Goal: Information Seeking & Learning: Find specific fact

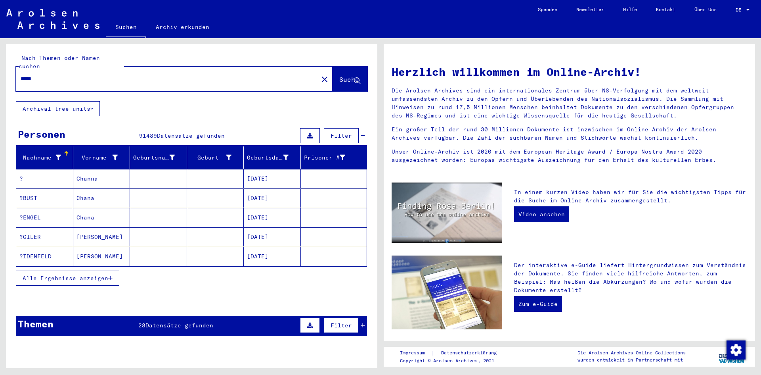
click at [69, 274] on span "Alle Ergebnisse anzeigen" at bounding box center [66, 277] width 86 height 7
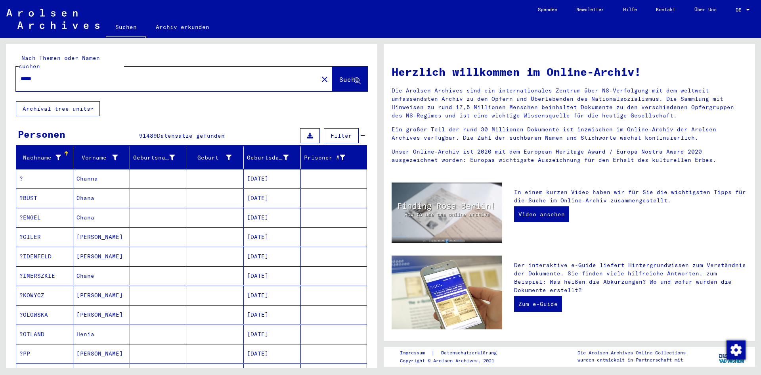
click at [52, 76] on div "*****" at bounding box center [162, 79] width 293 height 18
click at [48, 75] on input "*****" at bounding box center [165, 79] width 288 height 8
type input "**********"
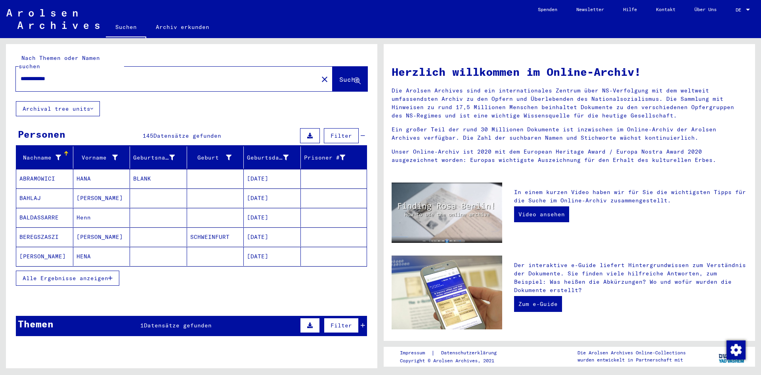
click at [72, 274] on span "Alle Ergebnisse anzeigen" at bounding box center [66, 277] width 86 height 7
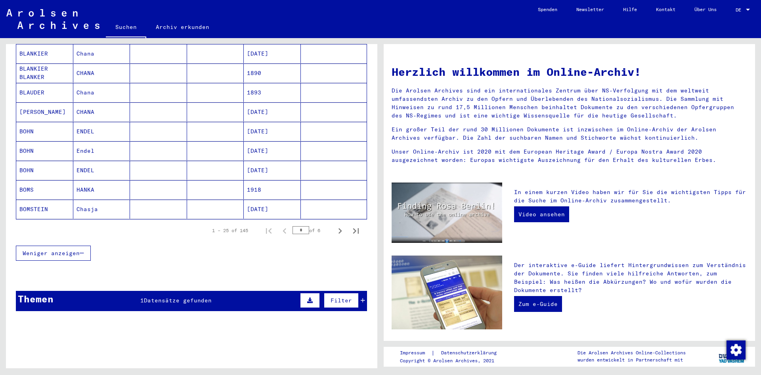
scroll to position [439, 0]
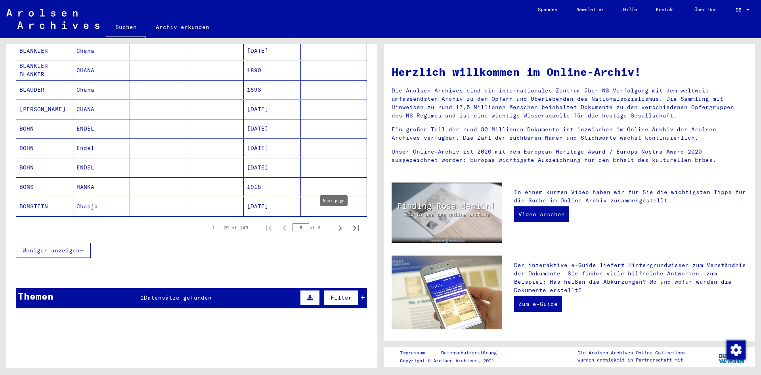
click at [335, 222] on icon "Next page" at bounding box center [340, 227] width 11 height 11
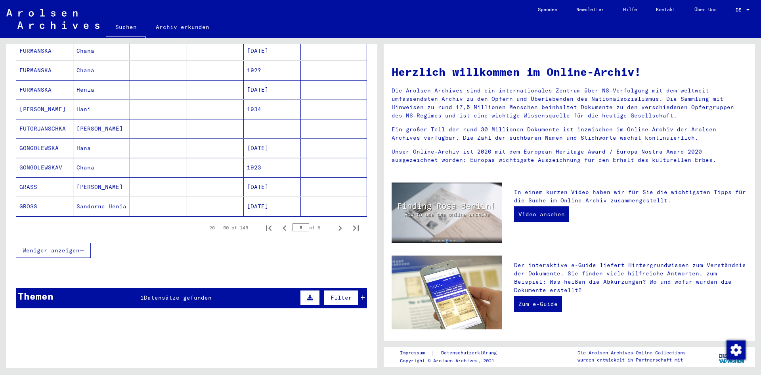
click at [335, 222] on icon "Next page" at bounding box center [340, 227] width 11 height 11
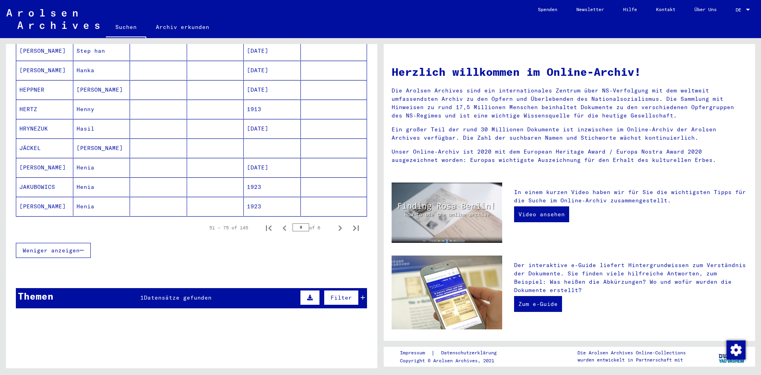
click at [335, 222] on icon "Next page" at bounding box center [340, 227] width 11 height 11
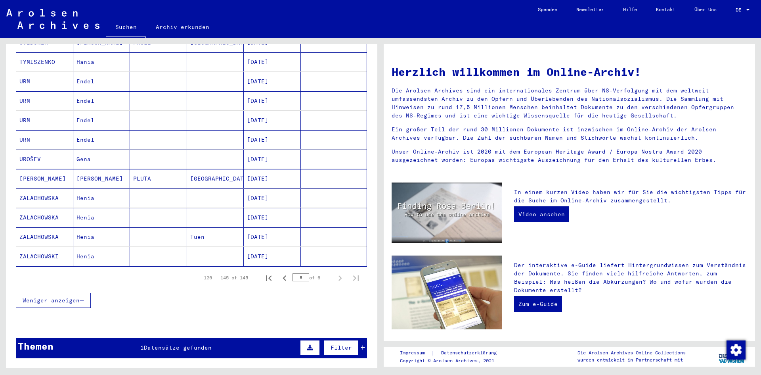
scroll to position [278, 0]
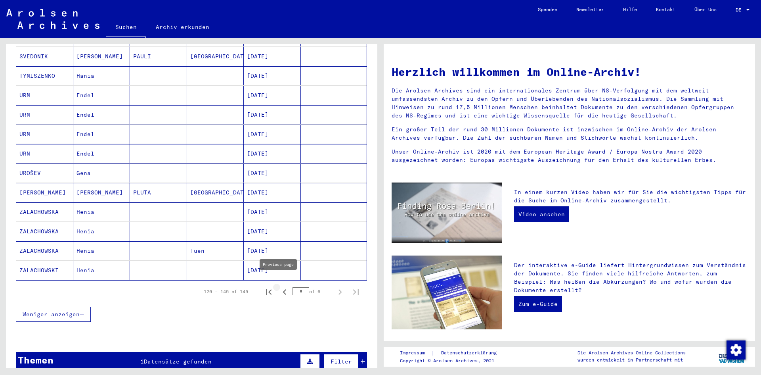
click at [280, 286] on icon "Previous page" at bounding box center [284, 291] width 11 height 11
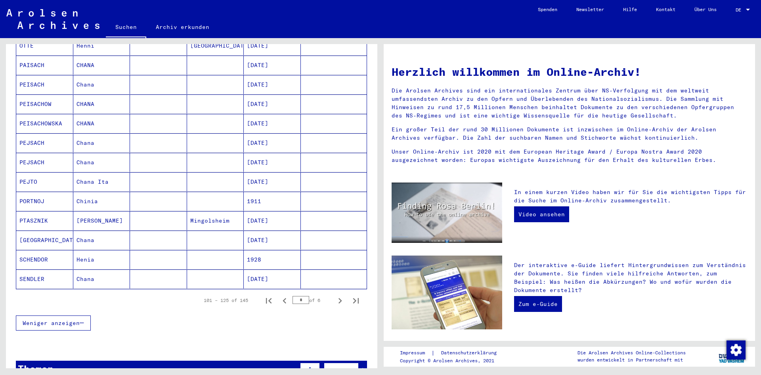
scroll to position [397, 0]
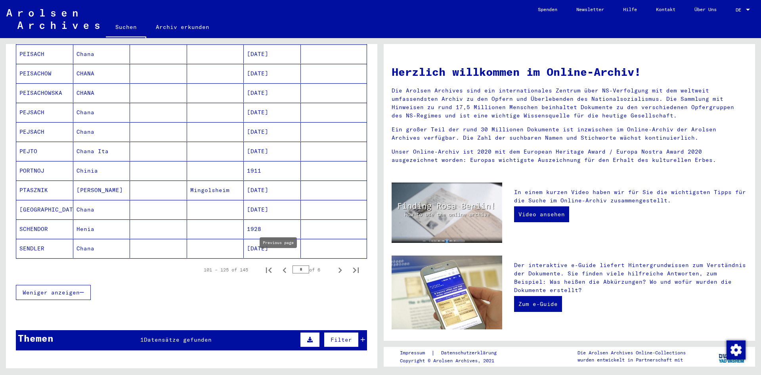
click at [279, 265] on icon "Previous page" at bounding box center [284, 270] width 11 height 11
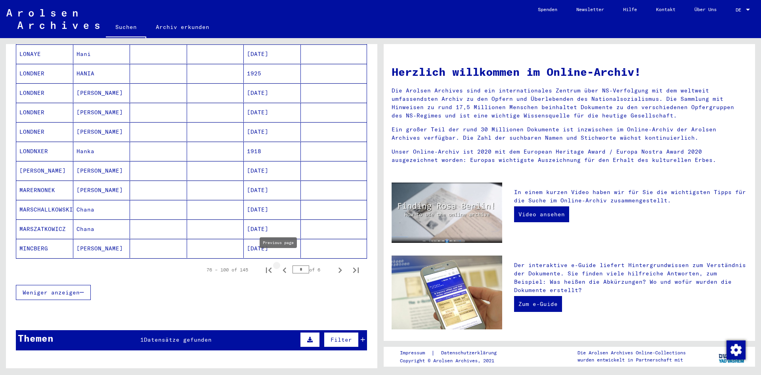
type input "*"
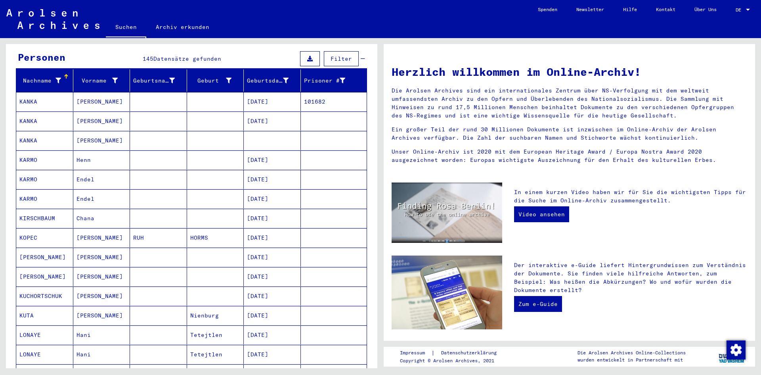
scroll to position [40, 0]
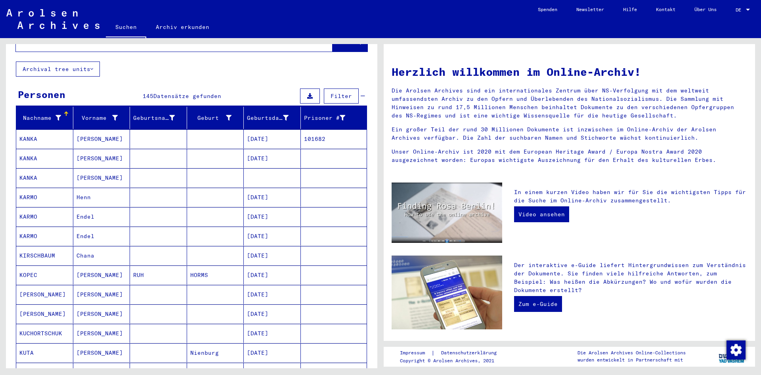
click at [30, 132] on mat-cell "KANKA" at bounding box center [44, 138] width 57 height 19
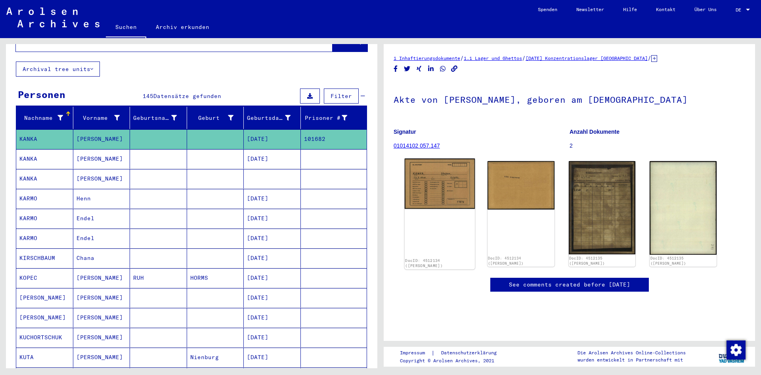
click at [453, 190] on img at bounding box center [440, 184] width 70 height 50
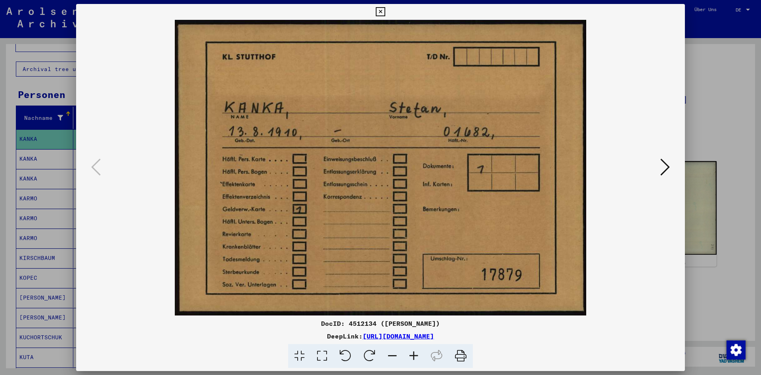
click at [706, 142] on div at bounding box center [380, 187] width 761 height 375
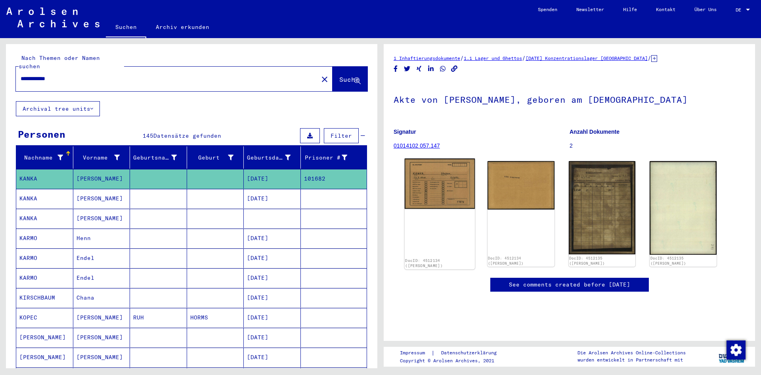
click at [429, 198] on img at bounding box center [440, 184] width 70 height 50
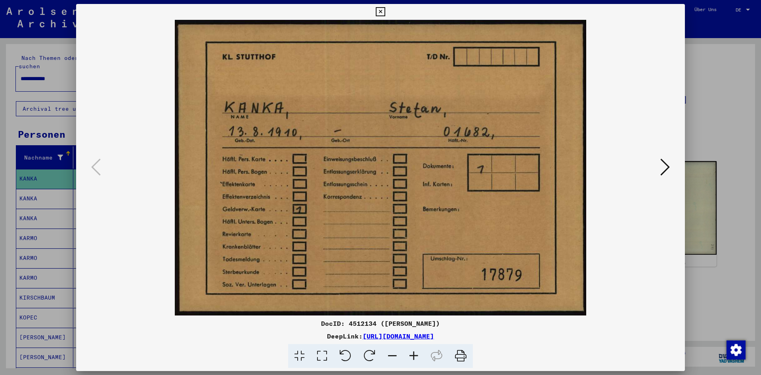
click at [662, 166] on icon at bounding box center [666, 166] width 10 height 19
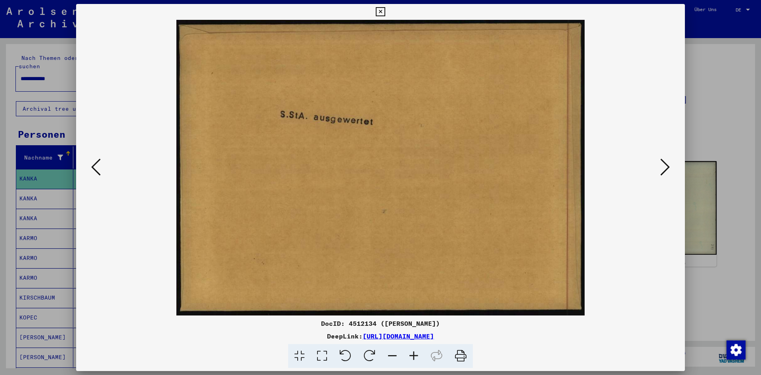
click at [96, 166] on icon at bounding box center [96, 166] width 10 height 19
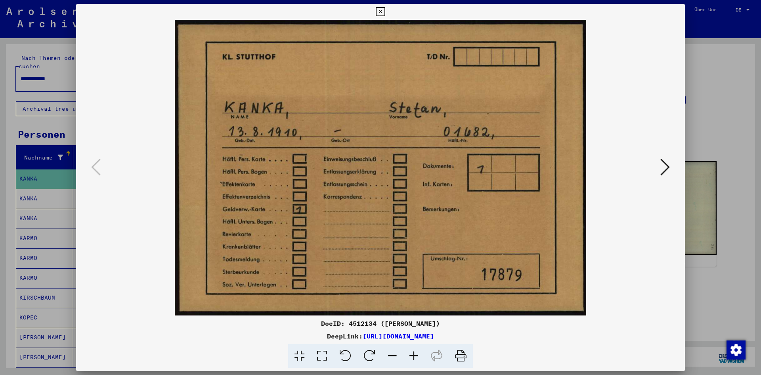
click at [668, 163] on icon at bounding box center [666, 166] width 10 height 19
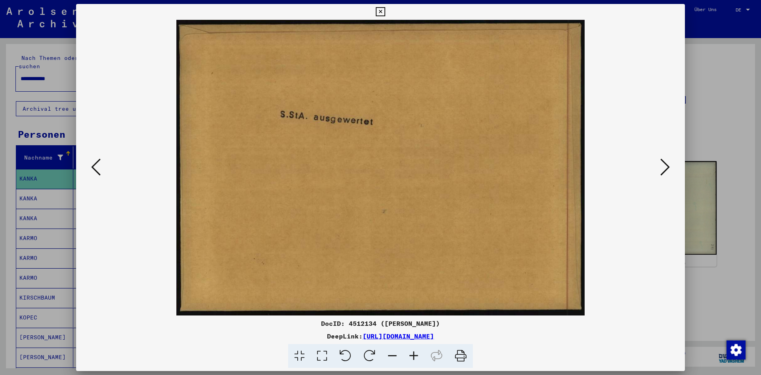
click at [657, 165] on img at bounding box center [380, 167] width 555 height 295
click at [669, 167] on icon at bounding box center [666, 166] width 10 height 19
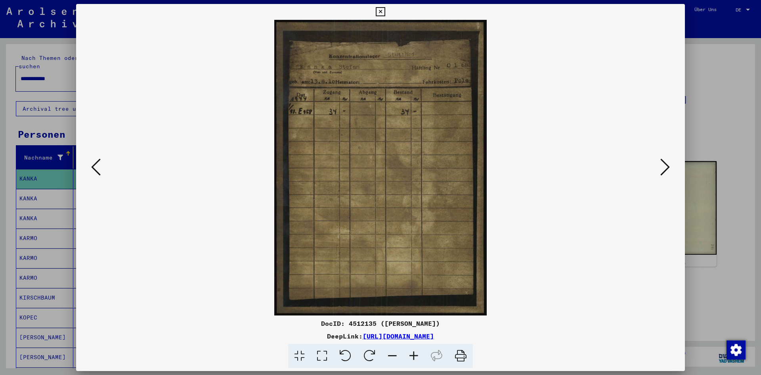
click at [664, 167] on icon at bounding box center [666, 166] width 10 height 19
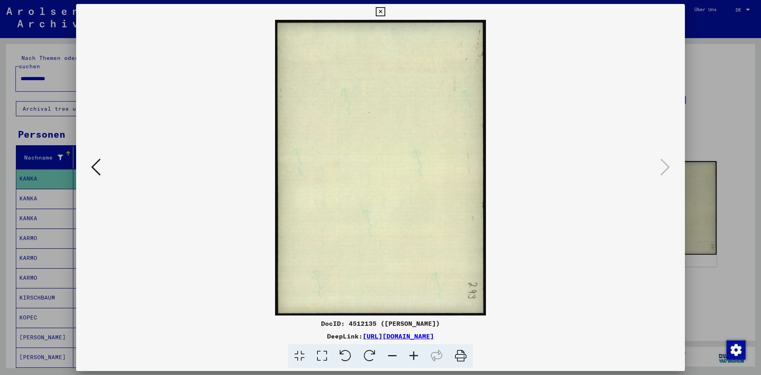
click at [723, 117] on div at bounding box center [380, 187] width 761 height 375
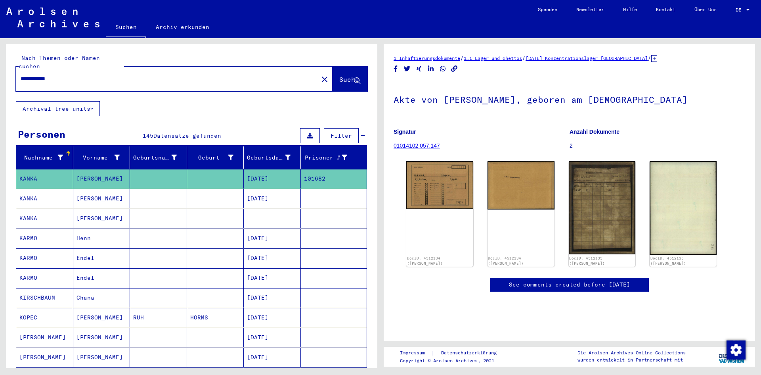
click at [89, 190] on mat-cell "[PERSON_NAME]" at bounding box center [101, 198] width 57 height 19
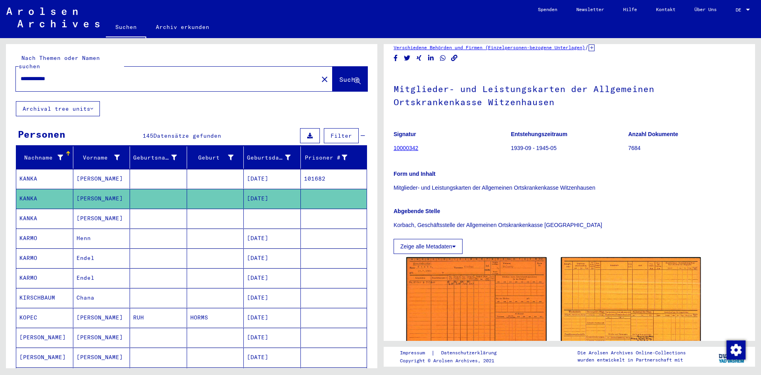
scroll to position [40, 0]
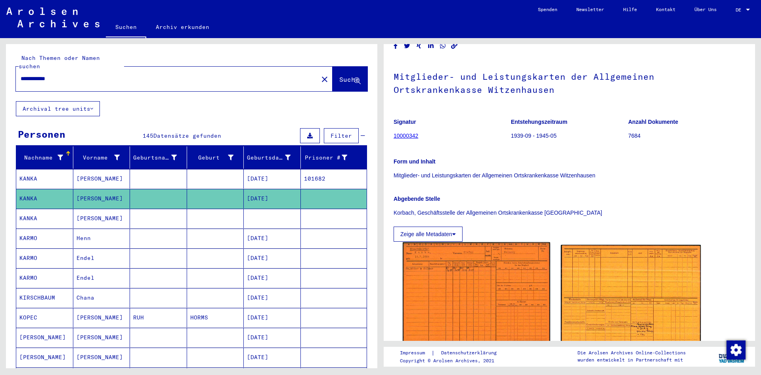
click at [467, 313] on img at bounding box center [476, 294] width 147 height 104
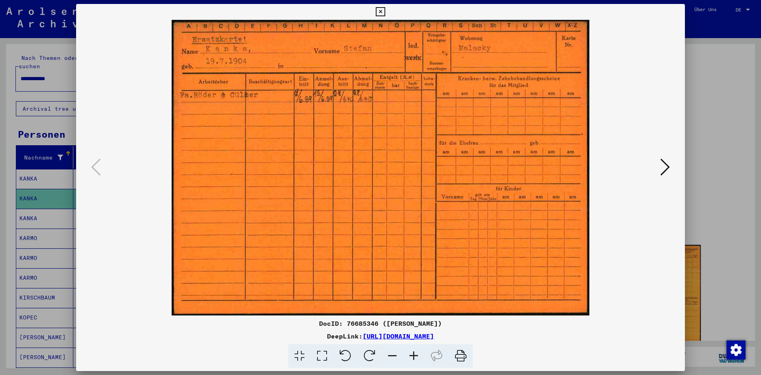
click at [694, 166] on div at bounding box center [380, 187] width 761 height 375
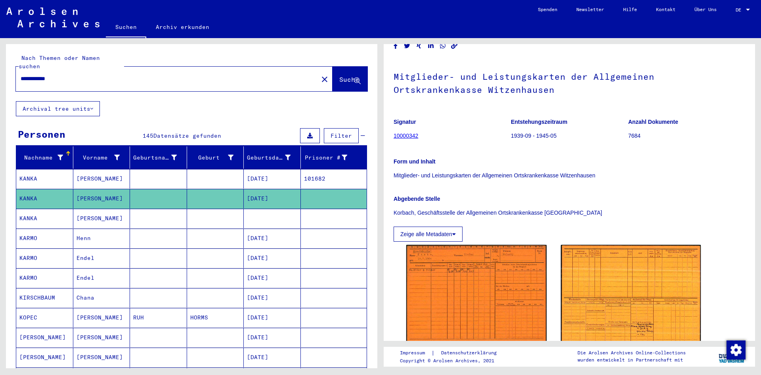
click at [80, 209] on mat-cell "[PERSON_NAME]" at bounding box center [101, 218] width 57 height 19
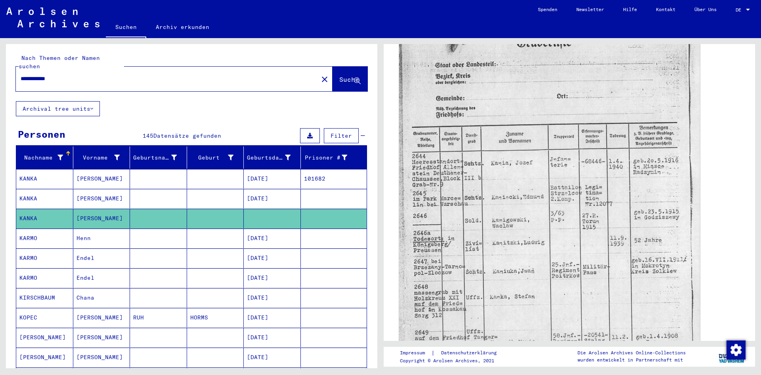
scroll to position [198, 0]
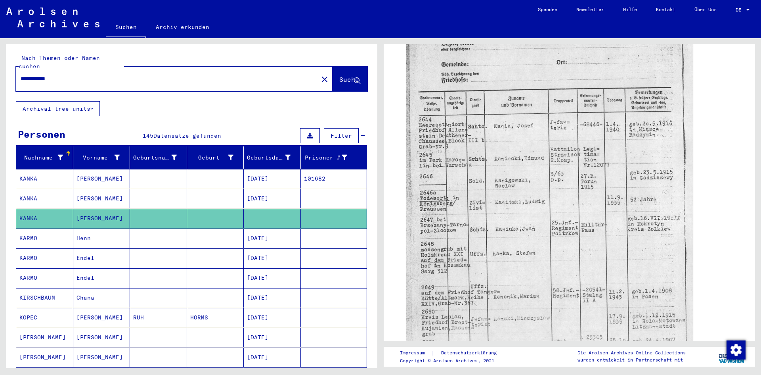
click at [96, 174] on mat-cell "[PERSON_NAME]" at bounding box center [101, 178] width 57 height 19
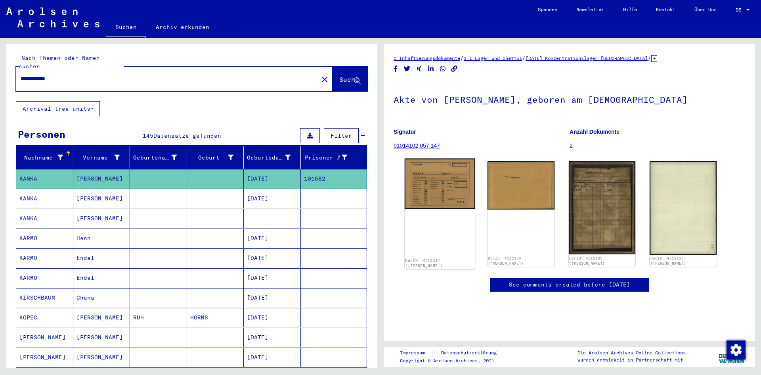
click at [445, 186] on img at bounding box center [440, 184] width 70 height 50
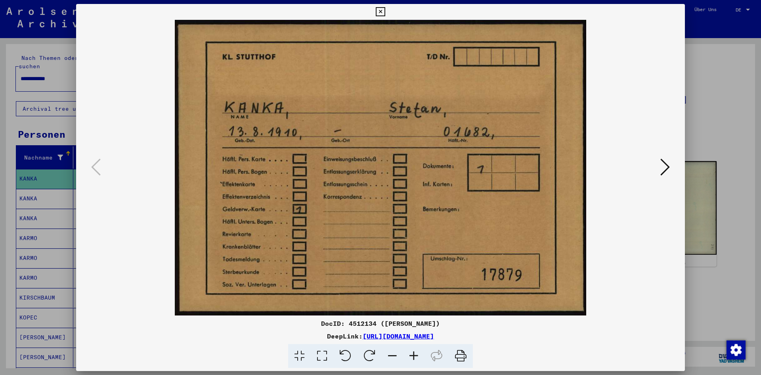
click at [716, 123] on div at bounding box center [380, 187] width 761 height 375
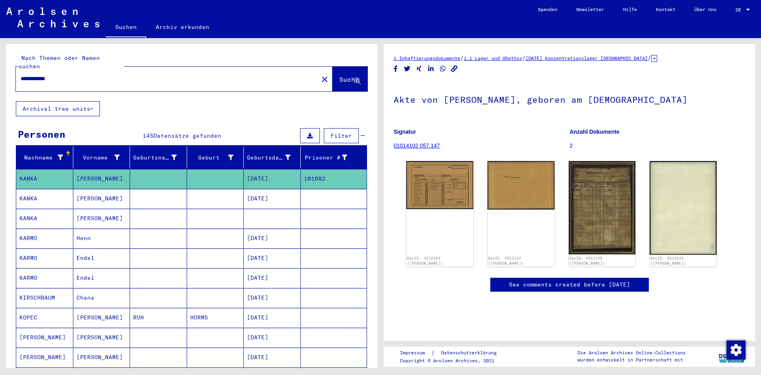
click at [87, 173] on mat-cell "[PERSON_NAME]" at bounding box center [101, 178] width 57 height 19
click at [82, 229] on mat-cell "Henn" at bounding box center [101, 237] width 57 height 19
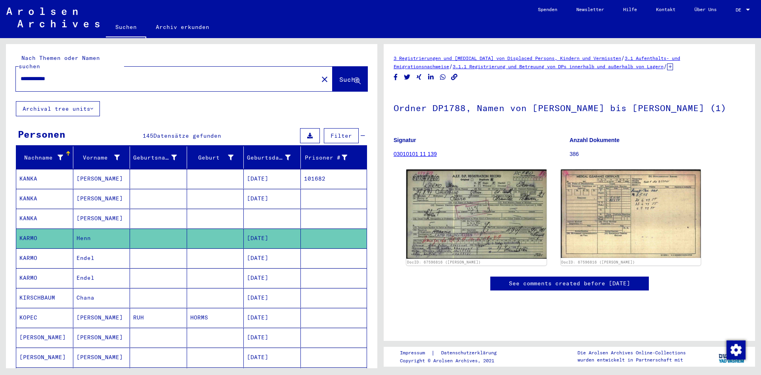
click at [88, 171] on mat-cell "[PERSON_NAME]" at bounding box center [101, 178] width 57 height 19
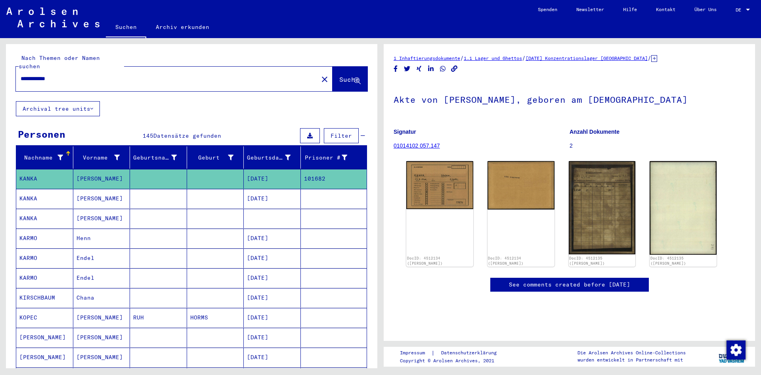
click at [80, 270] on mat-cell "Endel" at bounding box center [101, 277] width 57 height 19
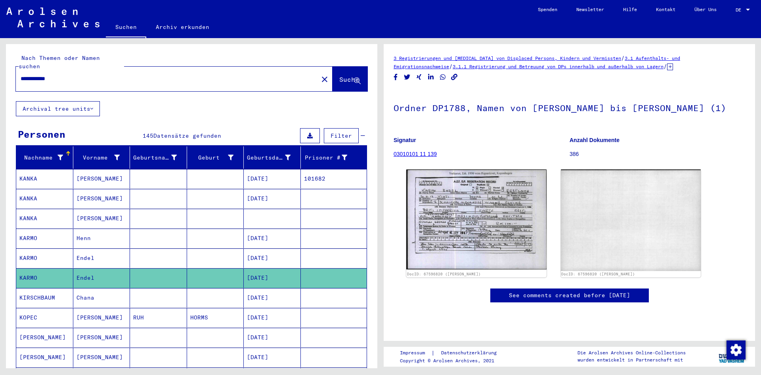
click at [82, 289] on mat-cell "Chana" at bounding box center [101, 297] width 57 height 19
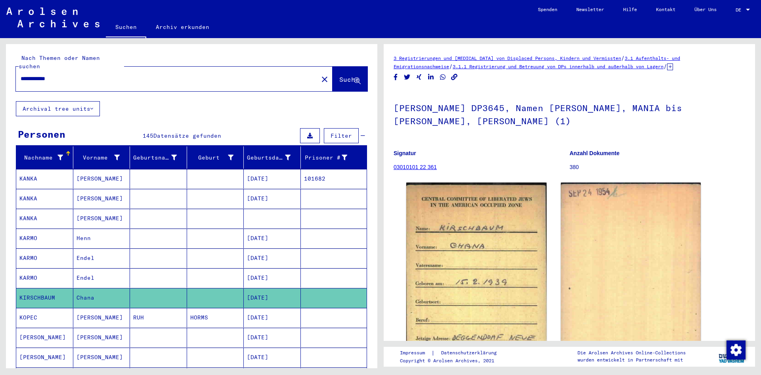
click at [90, 173] on mat-cell "[PERSON_NAME]" at bounding box center [101, 178] width 57 height 19
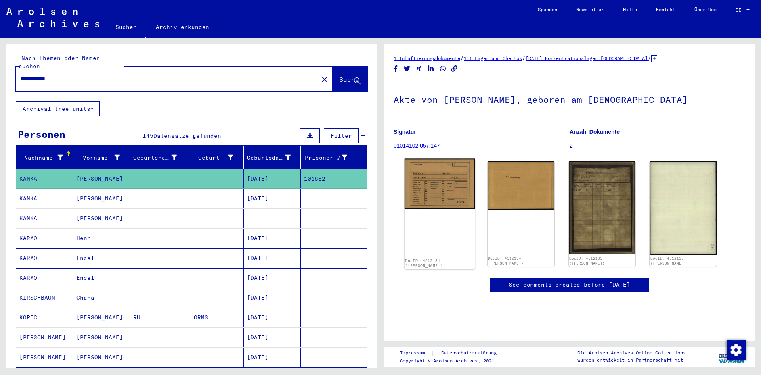
click at [428, 196] on img at bounding box center [440, 184] width 70 height 50
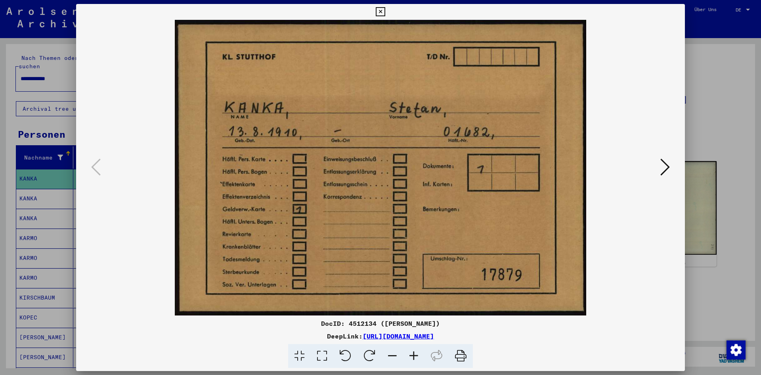
click at [715, 58] on div at bounding box center [380, 187] width 761 height 375
